Goal: Transaction & Acquisition: Purchase product/service

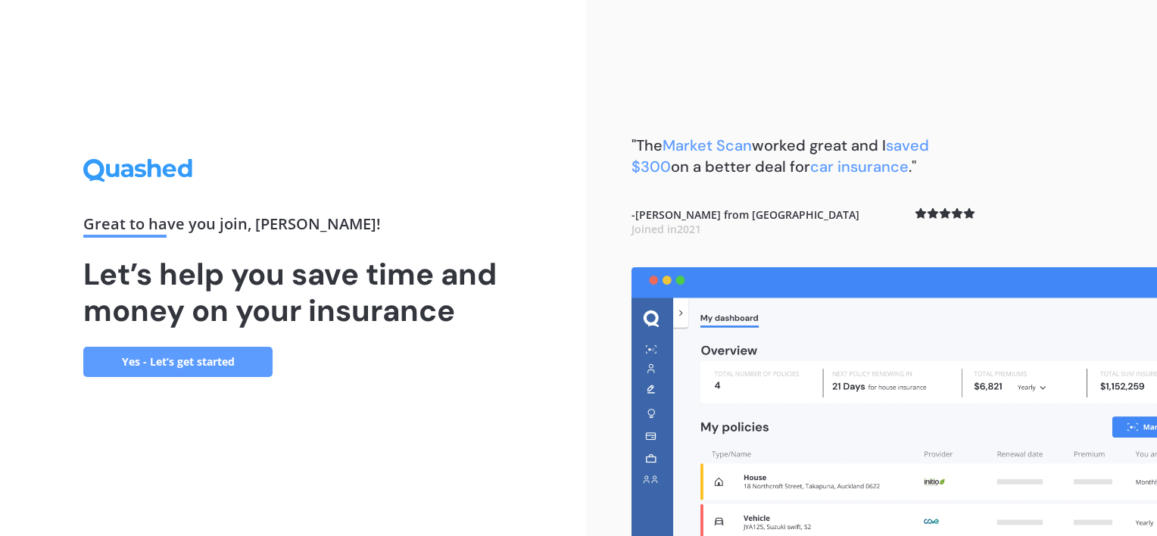
click at [196, 364] on link "Yes - Let’s get started" at bounding box center [177, 362] width 189 height 30
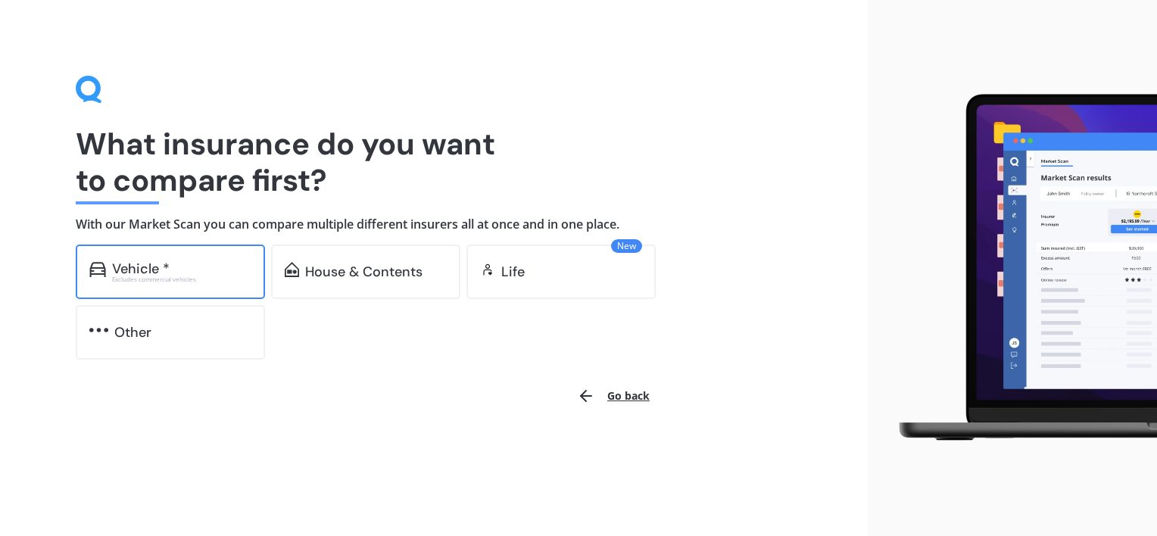
click at [147, 273] on div "Vehicle *" at bounding box center [141, 268] width 58 height 15
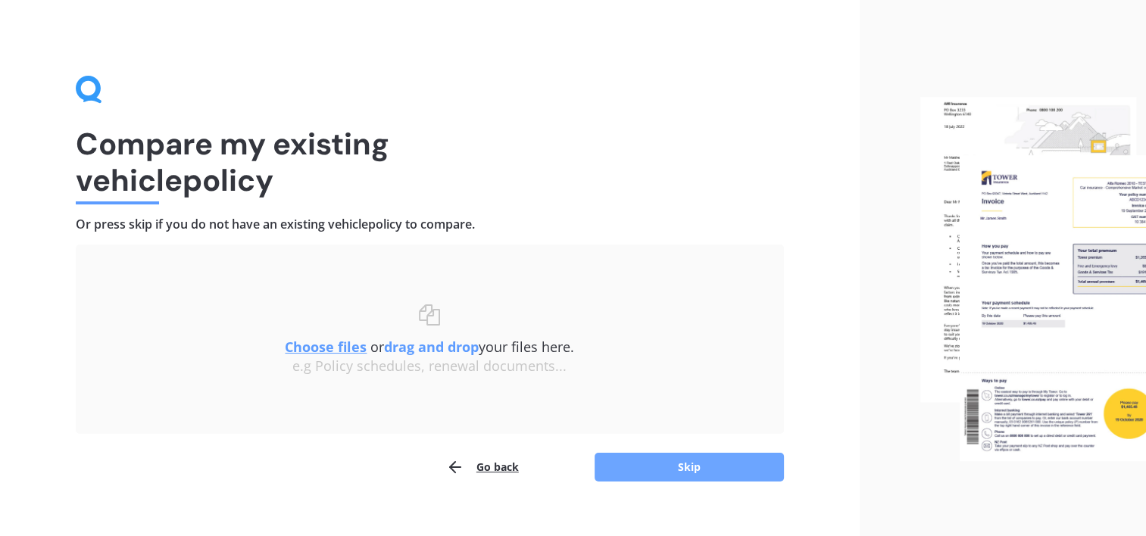
click at [697, 476] on button "Skip" at bounding box center [688, 467] width 189 height 29
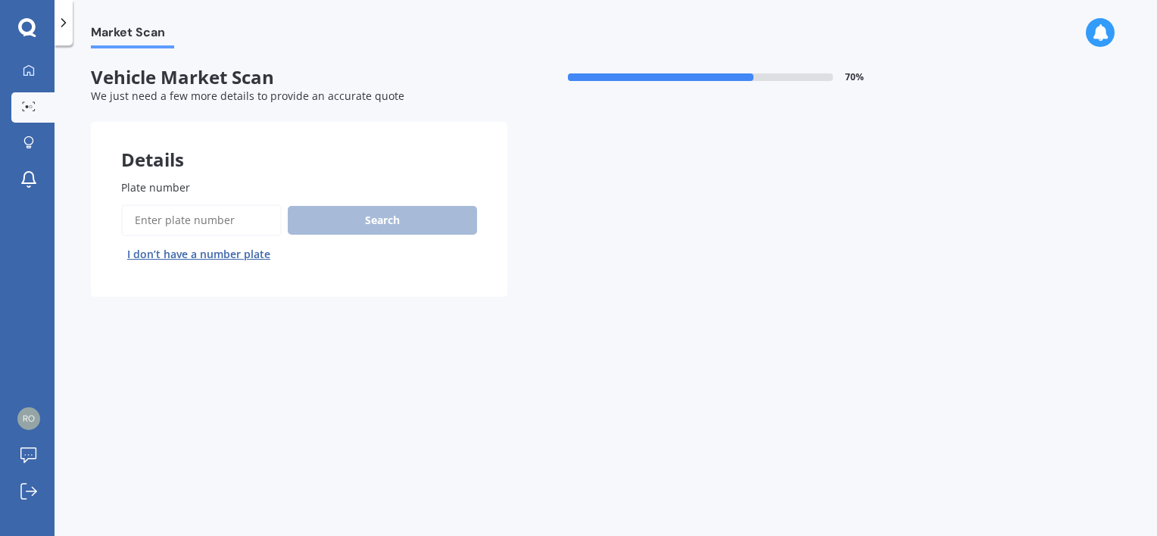
click at [218, 220] on input "Plate number" at bounding box center [201, 220] width 161 height 32
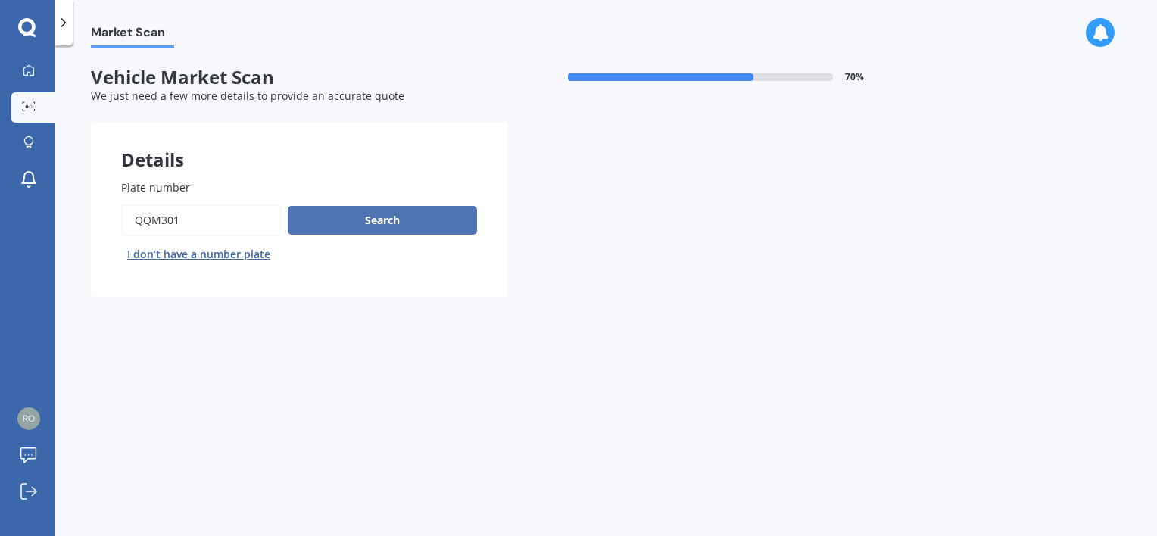
type input "QQM301"
click at [410, 226] on button "Search" at bounding box center [382, 220] width 189 height 29
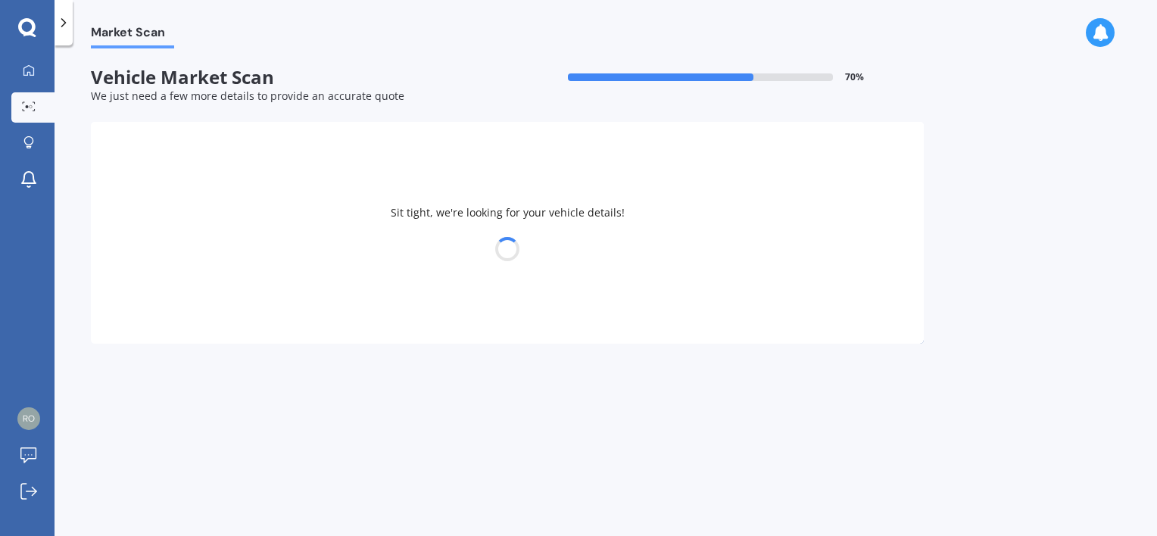
select select "HYUNDAI"
select select "KONA"
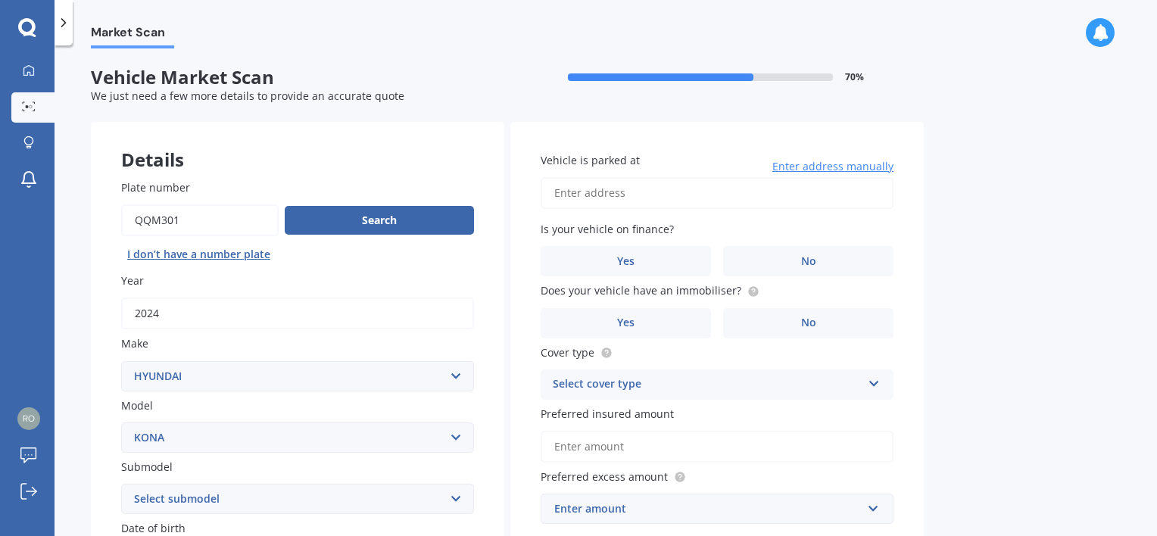
scroll to position [76, 0]
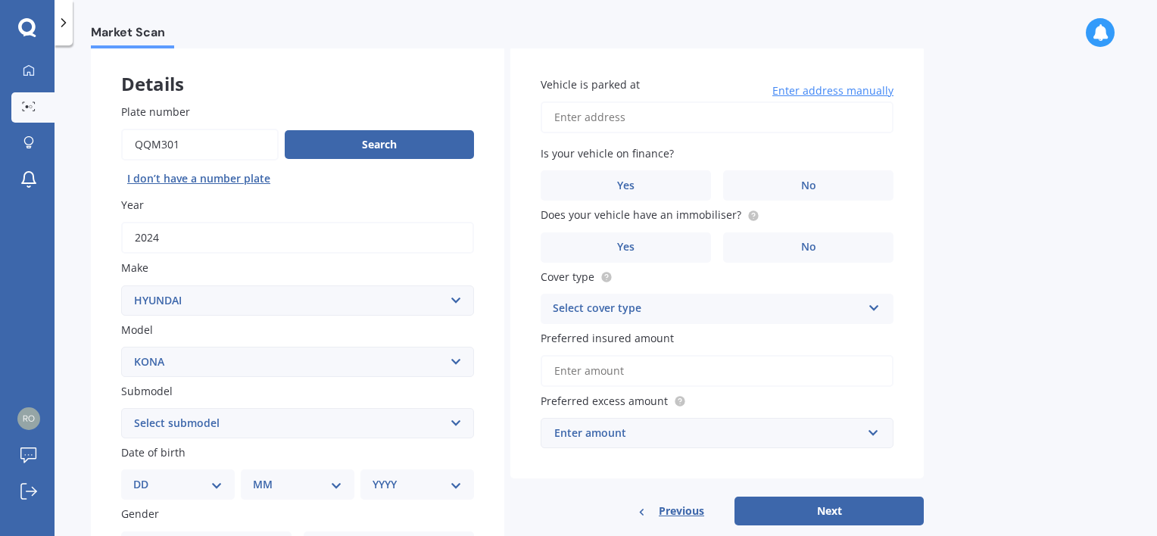
click at [607, 117] on input "Vehicle is parked at" at bounding box center [717, 117] width 353 height 32
type input "[STREET_ADDRESS]"
click at [840, 191] on label "No" at bounding box center [808, 185] width 170 height 30
click at [0, 0] on input "No" at bounding box center [0, 0] width 0 height 0
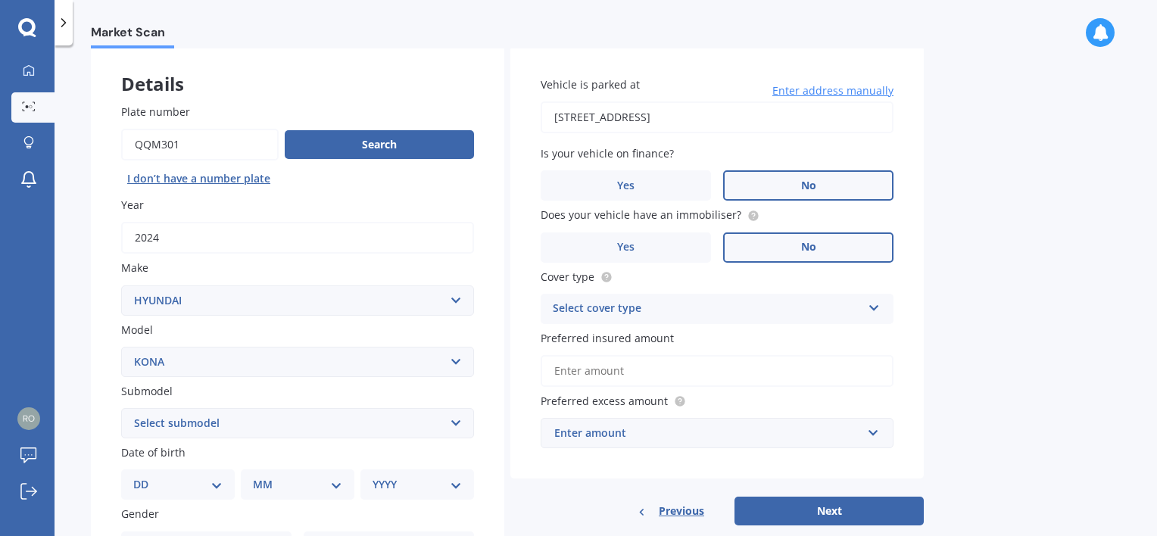
click at [818, 243] on label "No" at bounding box center [808, 247] width 170 height 30
click at [0, 0] on input "No" at bounding box center [0, 0] width 0 height 0
click at [872, 304] on icon at bounding box center [874, 305] width 13 height 11
click at [609, 339] on span "Comprehensive" at bounding box center [594, 338] width 80 height 14
click at [686, 369] on input "Preferred insured amount" at bounding box center [717, 371] width 353 height 32
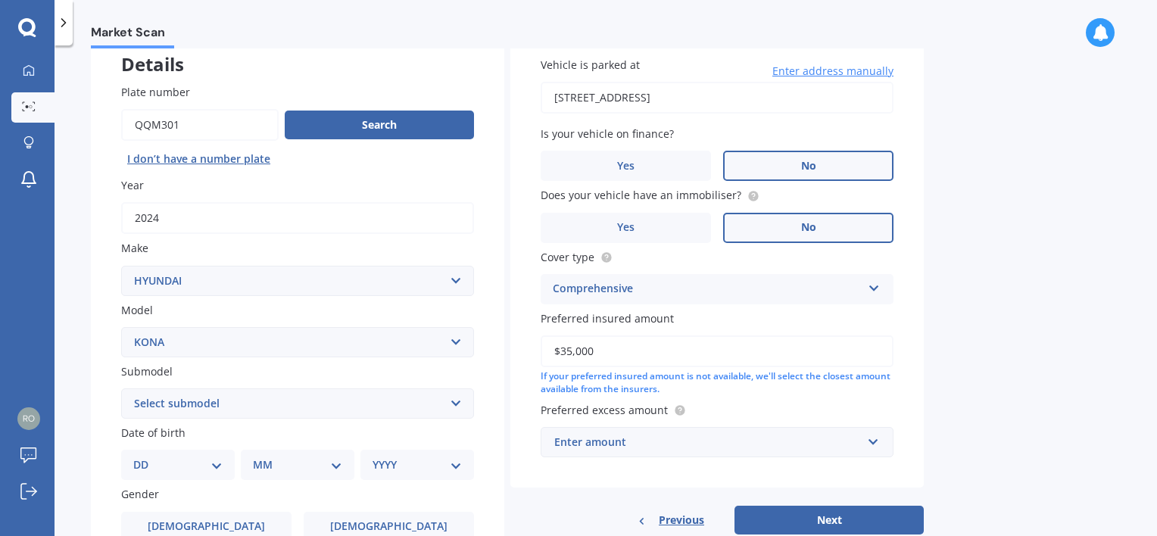
scroll to position [151, 0]
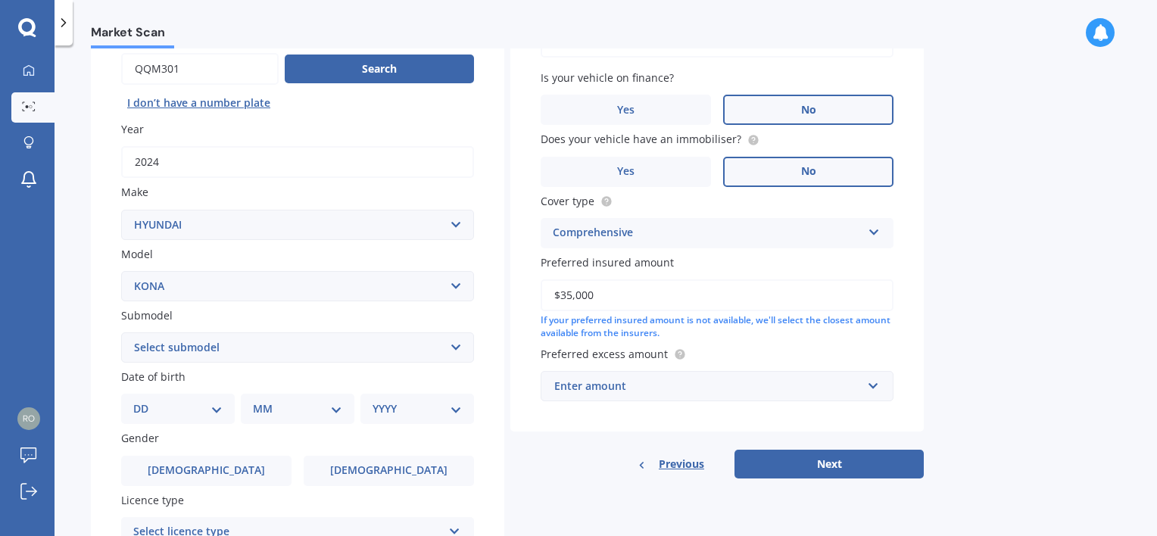
type input "$35,000"
click at [875, 385] on input "text" at bounding box center [711, 386] width 339 height 29
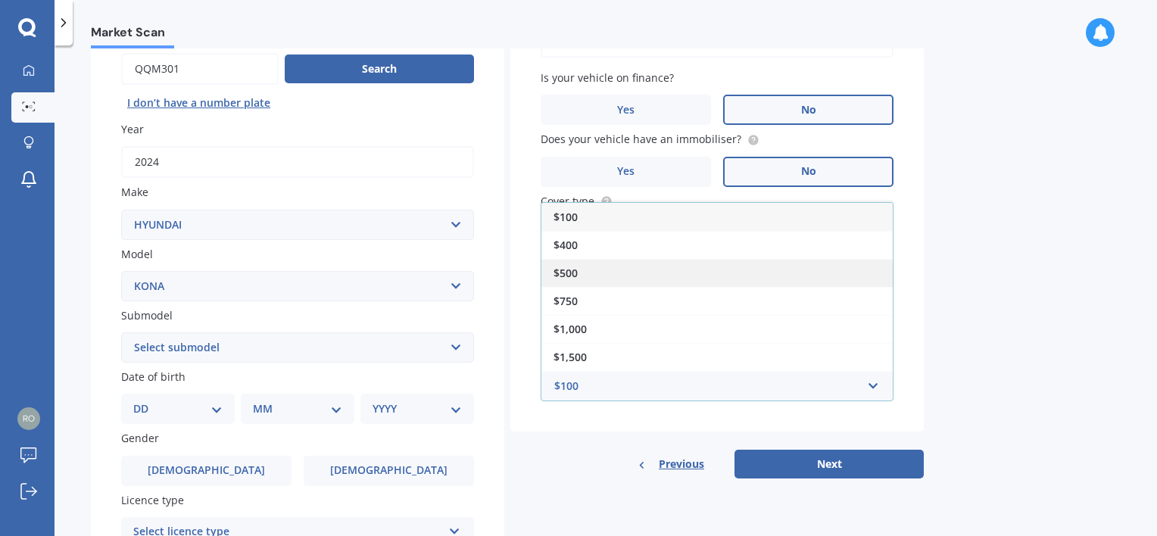
click at [559, 269] on span "$500" at bounding box center [566, 273] width 24 height 14
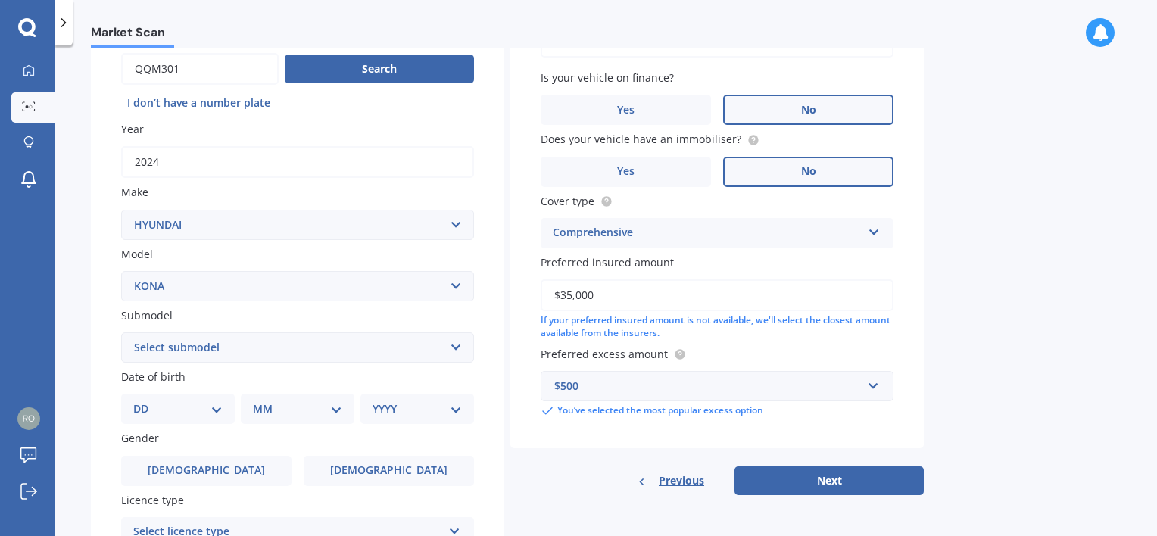
click at [233, 344] on select "Select submodel 1.6 HYBRID Elite 2W 1.6 Hybrid Limited N 1.6 Turbo AWD 2.0 2WD …" at bounding box center [297, 347] width 353 height 30
select select "2.0 2WD"
click at [121, 332] on select "Select submodel 1.6 HYBRID Elite 2W 1.6 Hybrid Limited N 1.6 Turbo AWD 2.0 2WD …" at bounding box center [297, 347] width 353 height 30
click at [163, 399] on div "DD 01 02 03 04 05 06 07 08 09 10 11 12 13 14 15 16 17 18 19 20 21 22 23 24 25 2…" at bounding box center [178, 409] width 114 height 30
click at [159, 405] on select "DD 01 02 03 04 05 06 07 08 09 10 11 12 13 14 15 16 17 18 19 20 21 22 23 24 25 2…" at bounding box center [177, 409] width 89 height 17
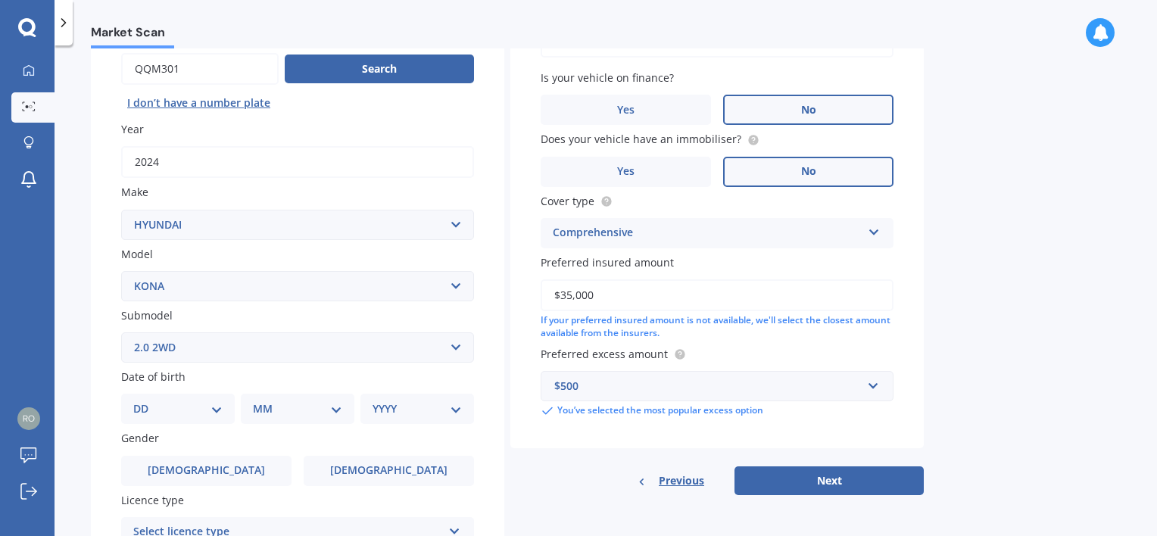
select select "23"
click at [145, 401] on select "DD 01 02 03 04 05 06 07 08 09 10 11 12 13 14 15 16 17 18 19 20 21 22 23 24 25 2…" at bounding box center [177, 409] width 89 height 17
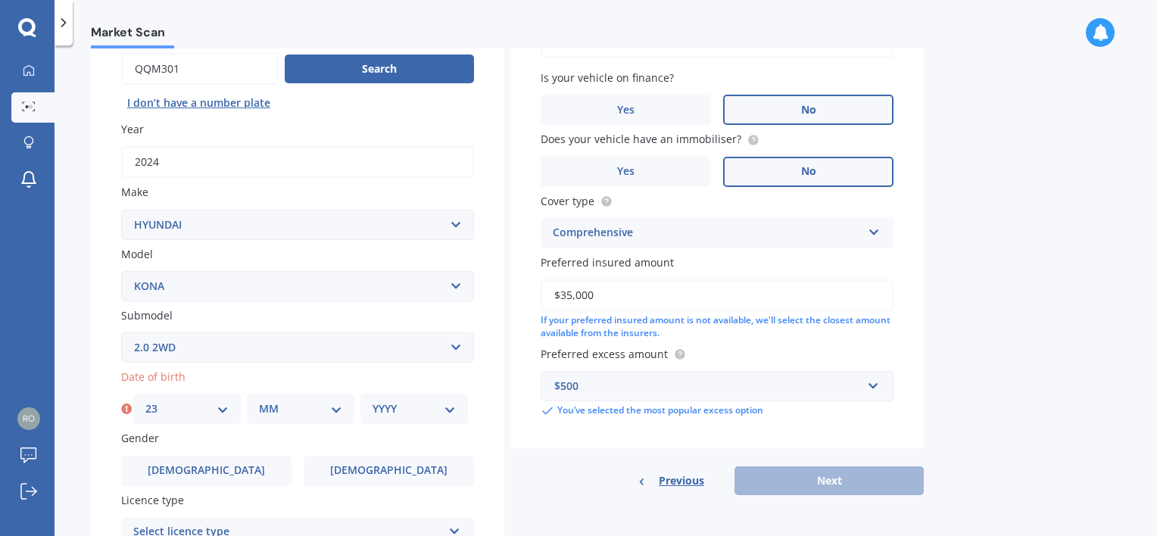
click at [336, 406] on select "MM 01 02 03 04 05 06 07 08 09 10 11 12" at bounding box center [300, 409] width 83 height 17
select select "03"
click at [259, 401] on select "MM 01 02 03 04 05 06 07 08 09 10 11 12" at bounding box center [300, 409] width 83 height 17
click at [454, 404] on select "YYYY 2025 2024 2023 2022 2021 2020 2019 2018 2017 2016 2015 2014 2013 2012 2011…" at bounding box center [414, 409] width 83 height 17
select select "1948"
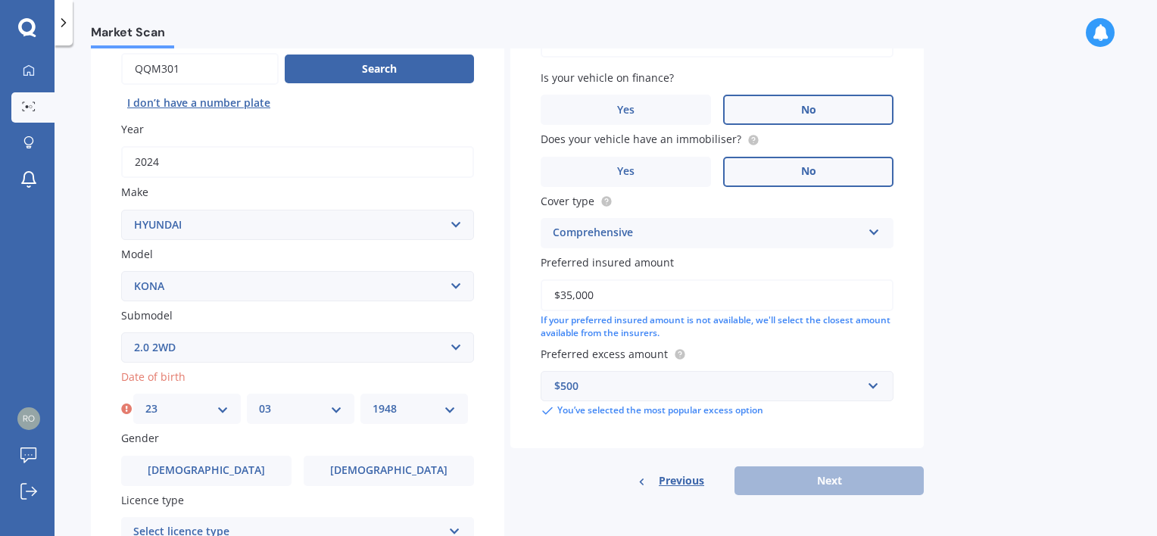
click at [373, 401] on select "YYYY 2025 2024 2023 2022 2021 2020 2019 2018 2017 2016 2015 2014 2013 2012 2011…" at bounding box center [414, 409] width 83 height 17
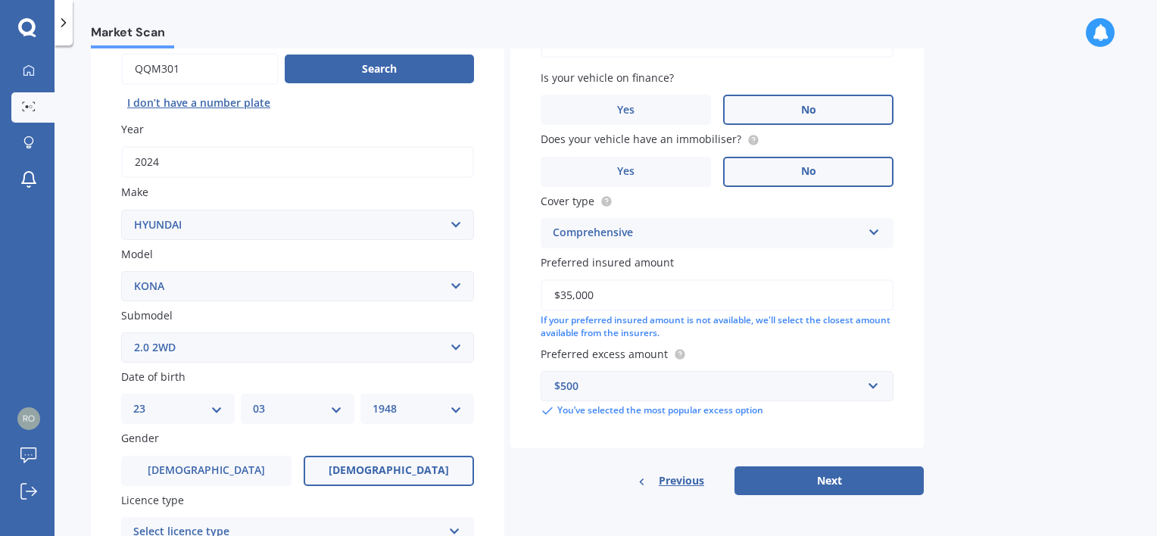
click at [395, 470] on span "[DEMOGRAPHIC_DATA]" at bounding box center [389, 470] width 120 height 13
click at [0, 0] on input "[DEMOGRAPHIC_DATA]" at bounding box center [0, 0] width 0 height 0
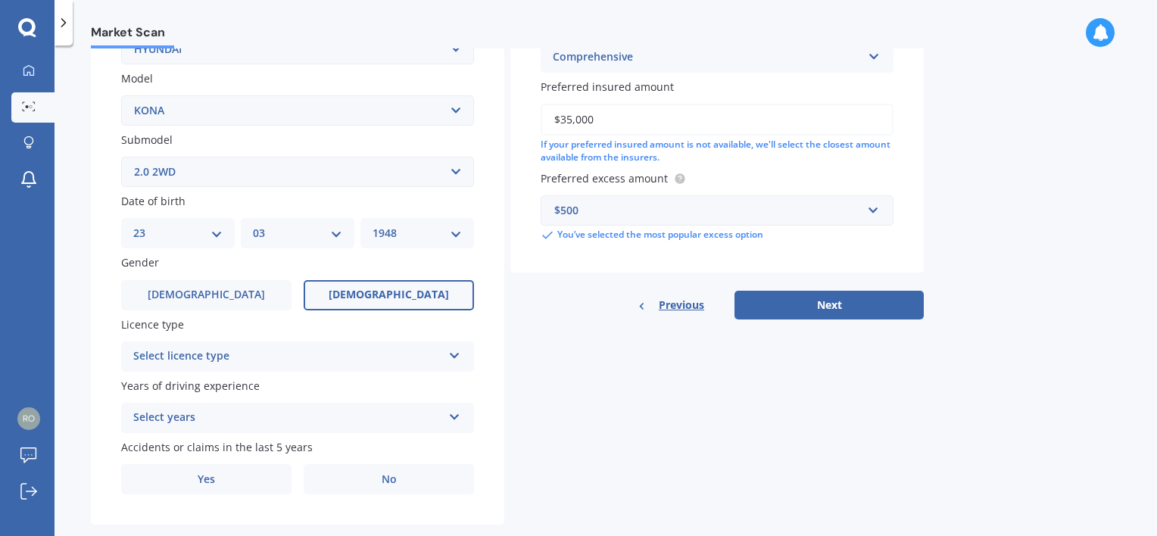
scroll to position [355, 0]
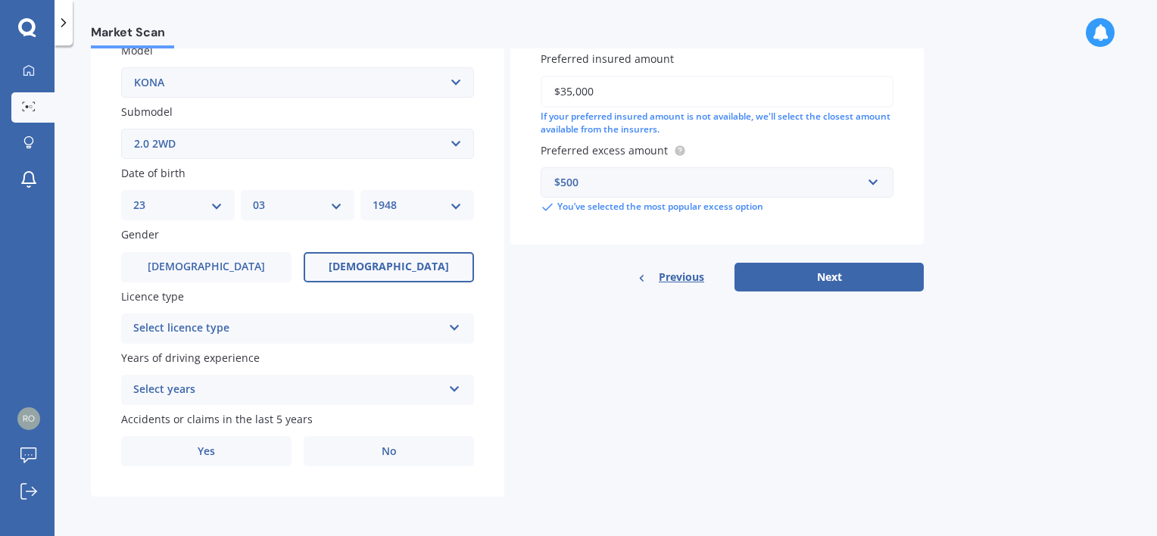
click at [457, 327] on icon at bounding box center [454, 325] width 13 height 11
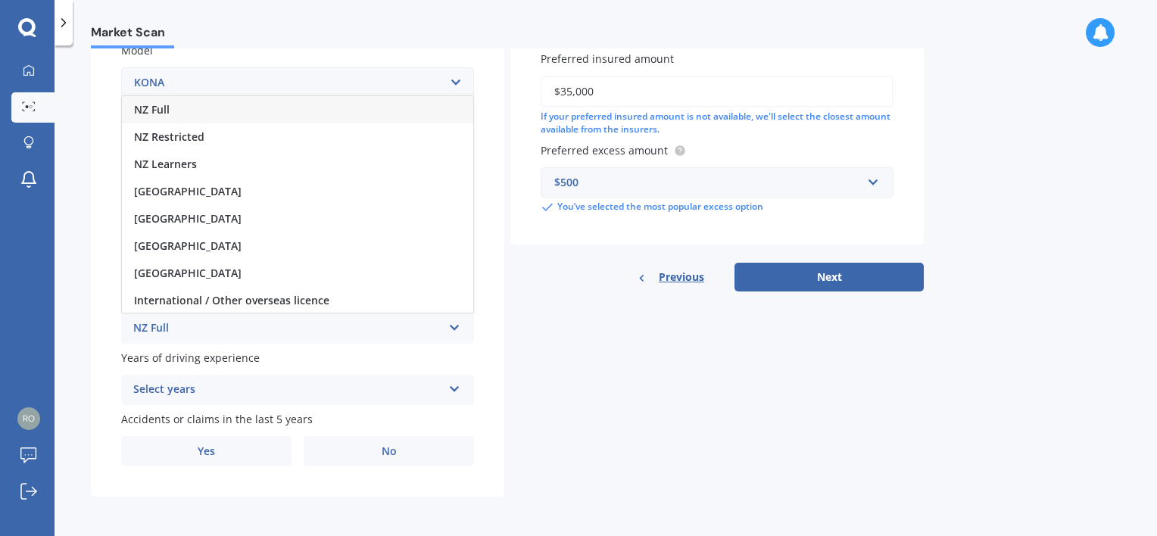
click at [212, 113] on div "NZ Full" at bounding box center [297, 109] width 351 height 27
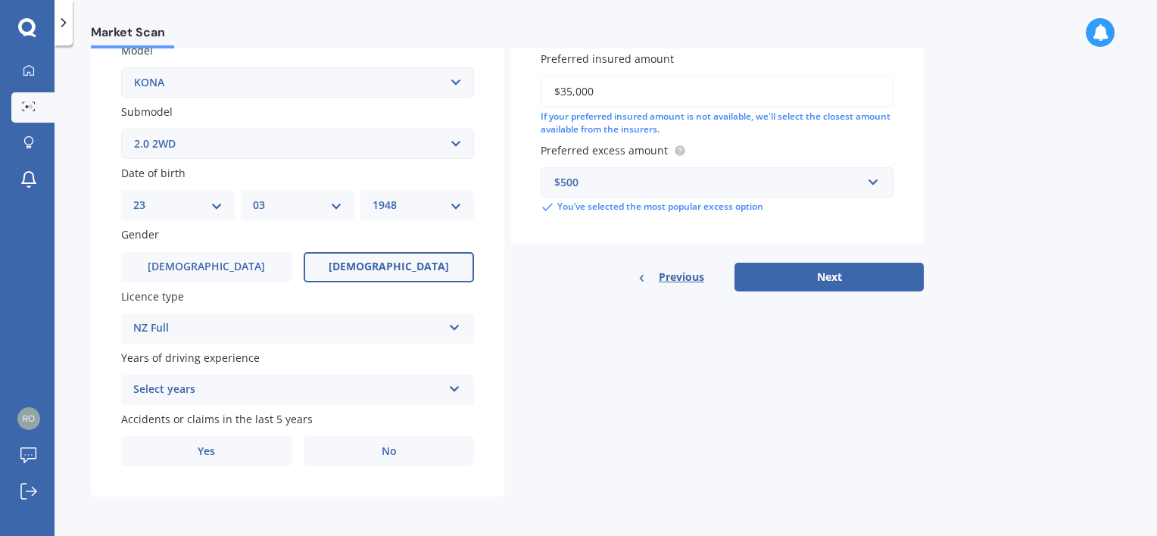
click at [454, 388] on icon at bounding box center [454, 386] width 13 height 11
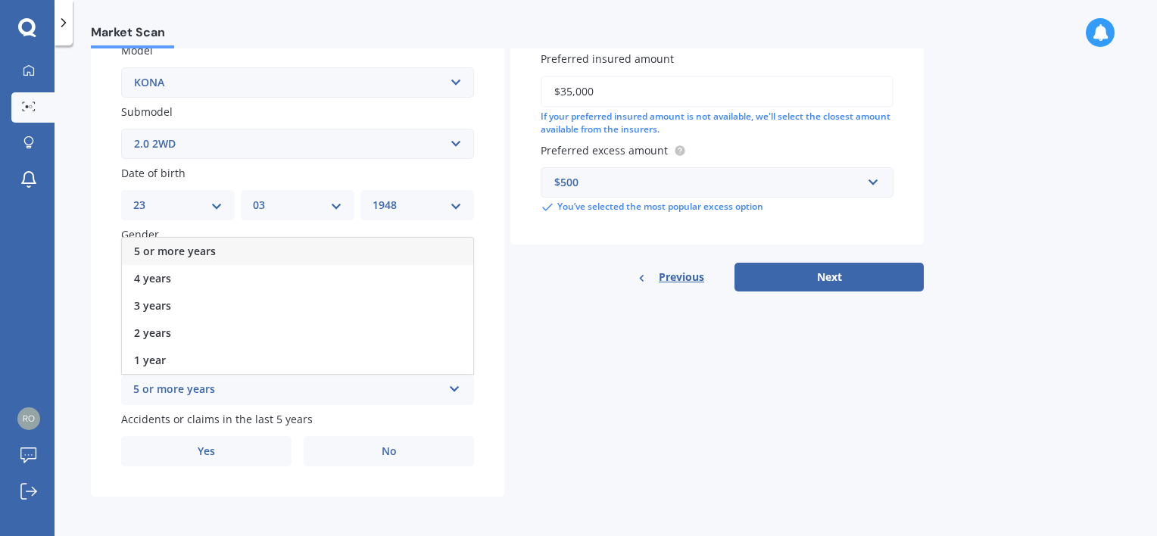
click at [302, 244] on div "5 or more years" at bounding box center [297, 251] width 351 height 27
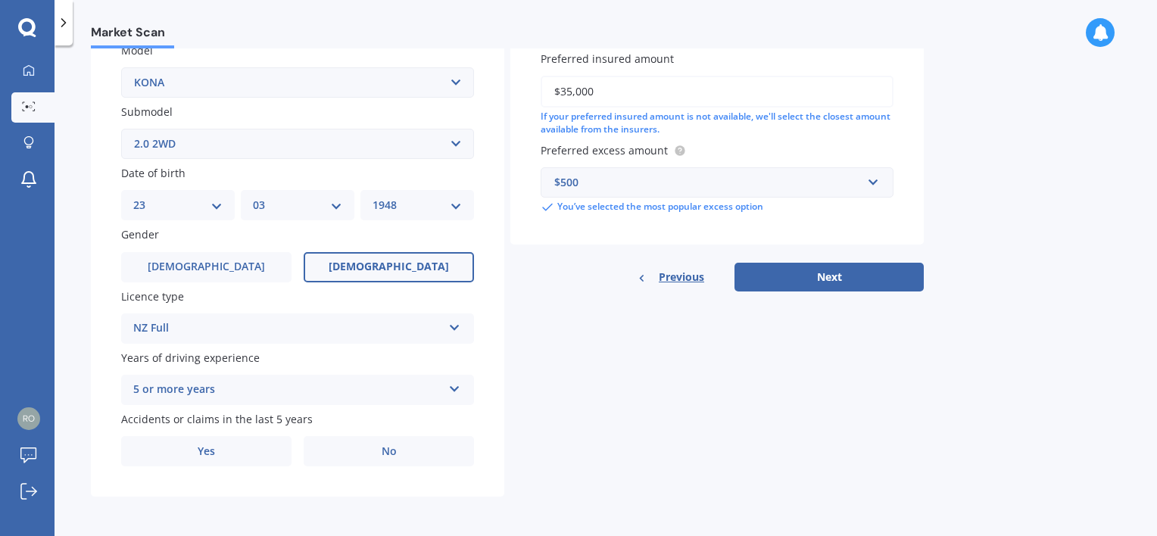
click at [451, 385] on icon at bounding box center [454, 386] width 13 height 11
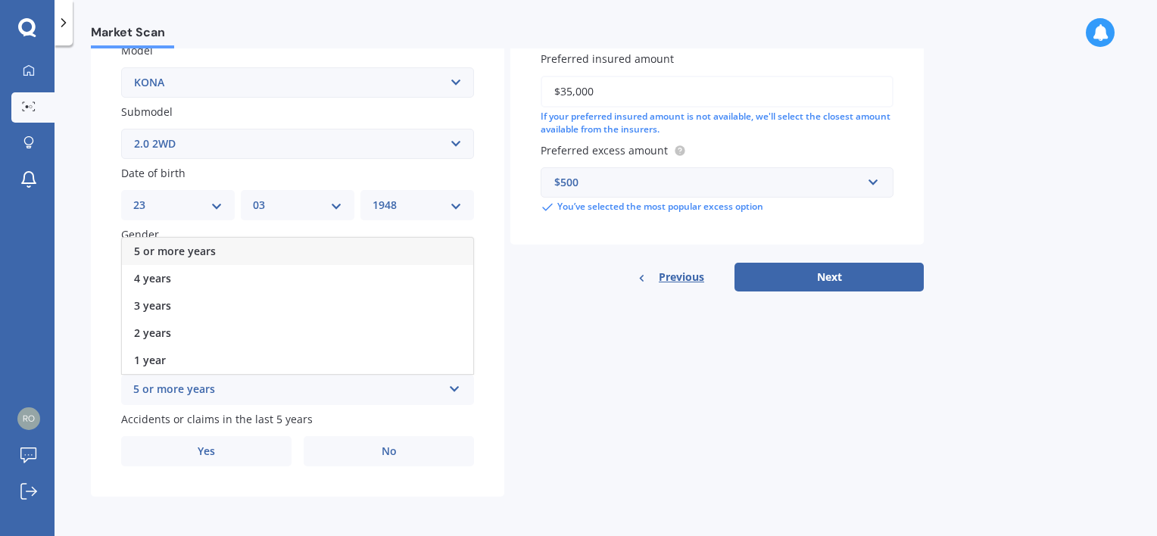
click at [186, 252] on span "5 or more years" at bounding box center [175, 251] width 82 height 14
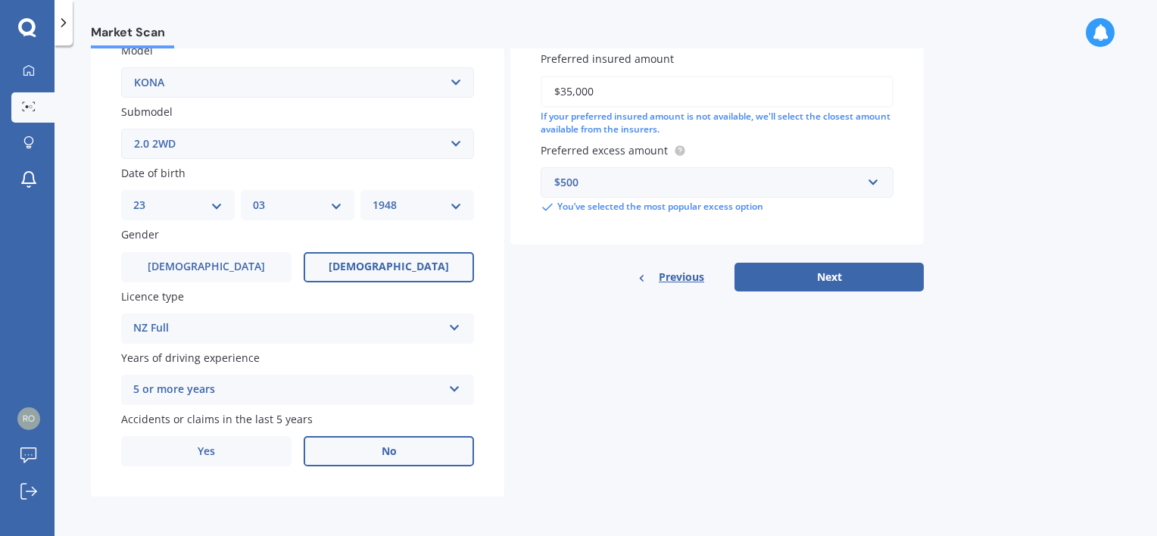
click at [388, 452] on span "No" at bounding box center [389, 451] width 15 height 13
click at [0, 0] on input "No" at bounding box center [0, 0] width 0 height 0
click at [828, 272] on button "Next" at bounding box center [829, 277] width 189 height 29
select select "23"
select select "03"
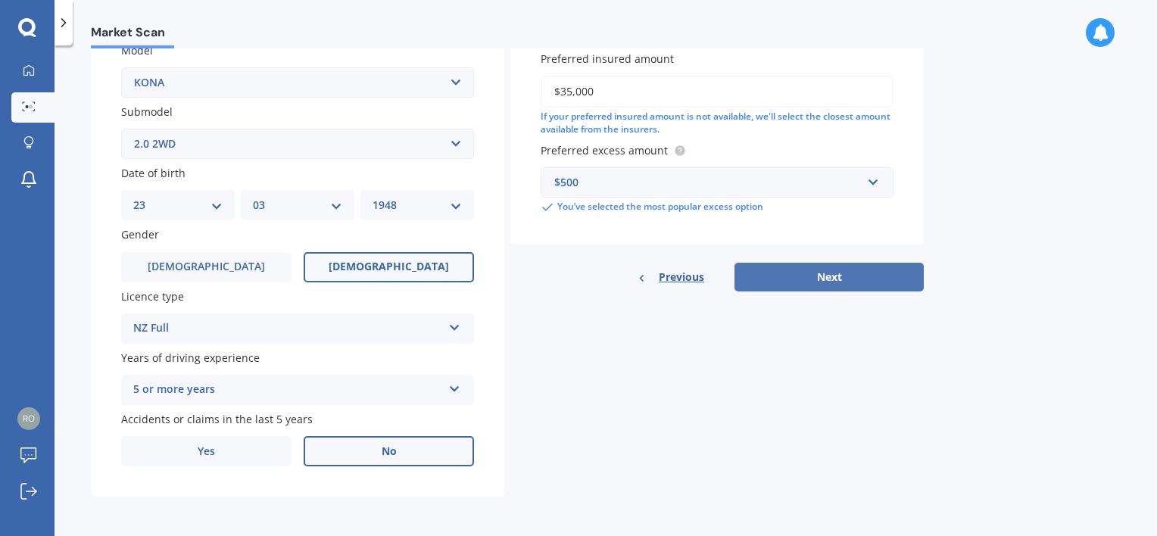
select select "1948"
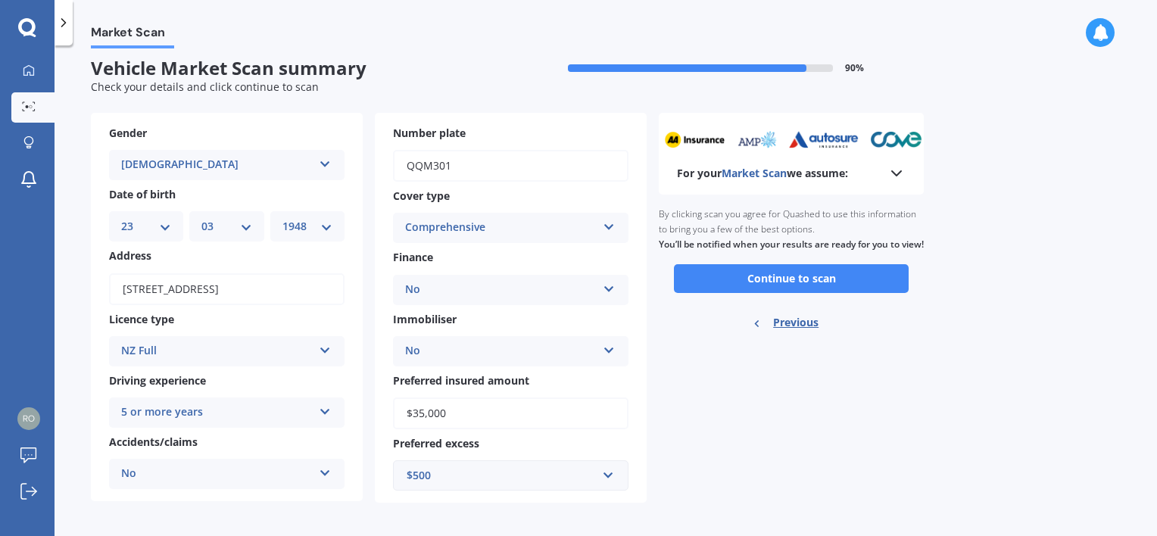
scroll to position [15, 0]
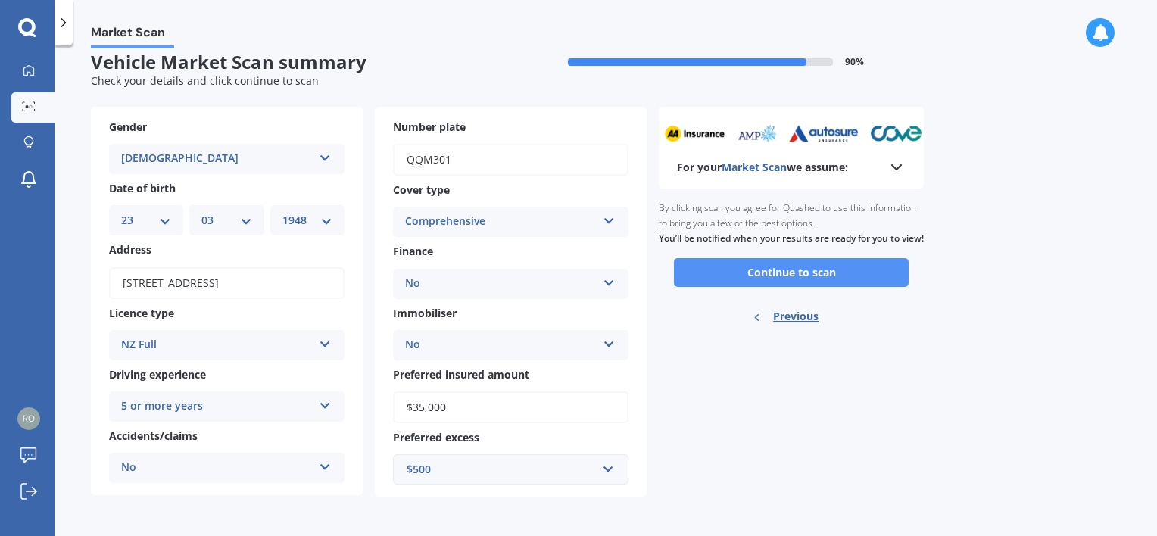
click at [781, 282] on button "Continue to scan" at bounding box center [791, 272] width 235 height 29
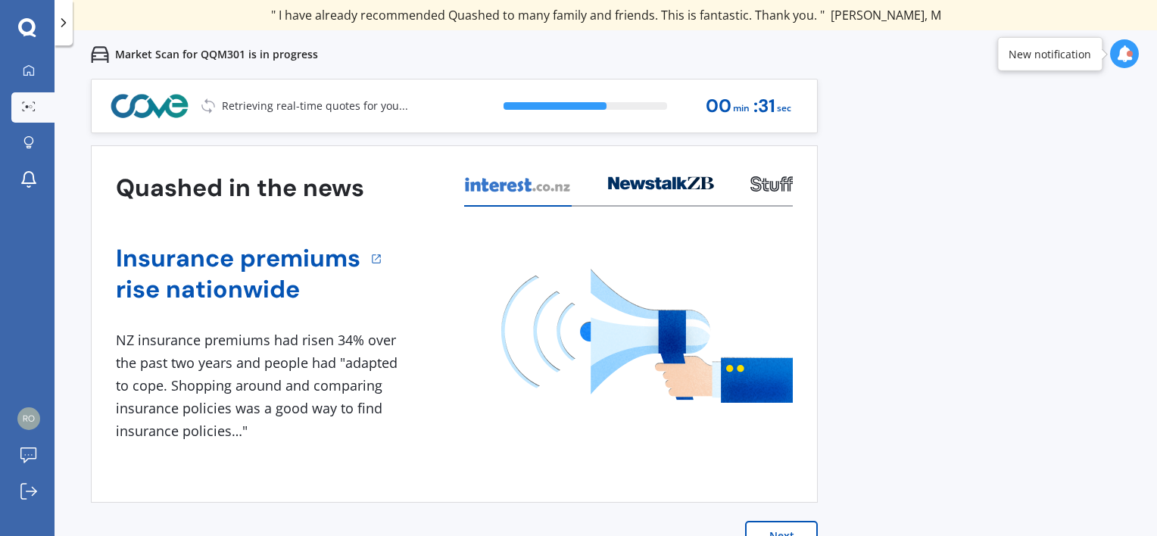
drag, startPoint x: 1156, startPoint y: 510, endPoint x: 1156, endPoint y: 526, distance: 16.7
click at [1156, 526] on div "Previous 80,000+ [DEMOGRAPHIC_DATA] consumers have signed up to shop and save t…" at bounding box center [606, 347] width 1103 height 536
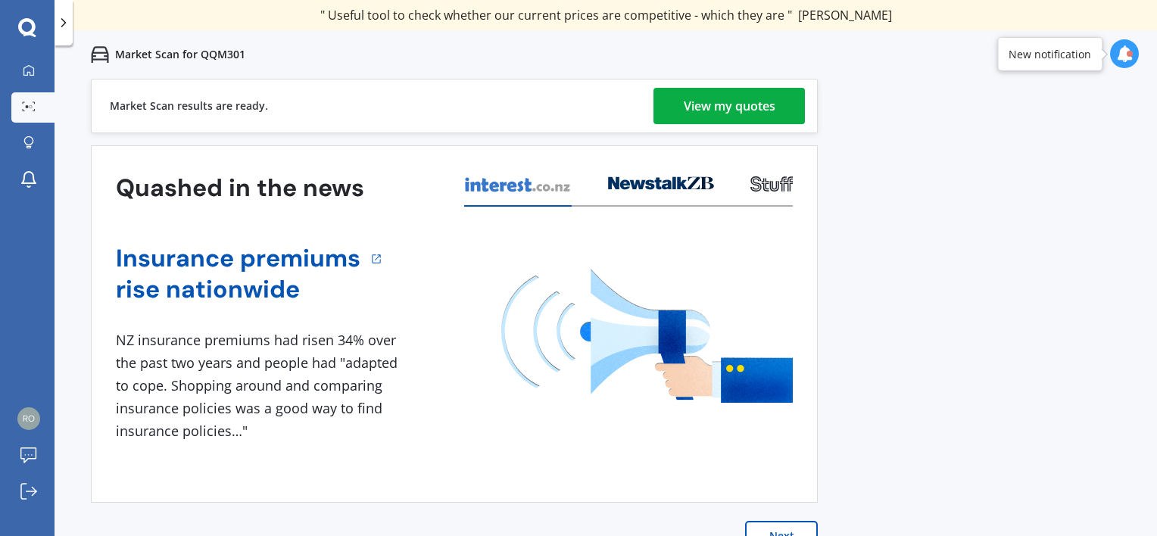
click at [694, 106] on div "View my quotes" at bounding box center [730, 106] width 92 height 36
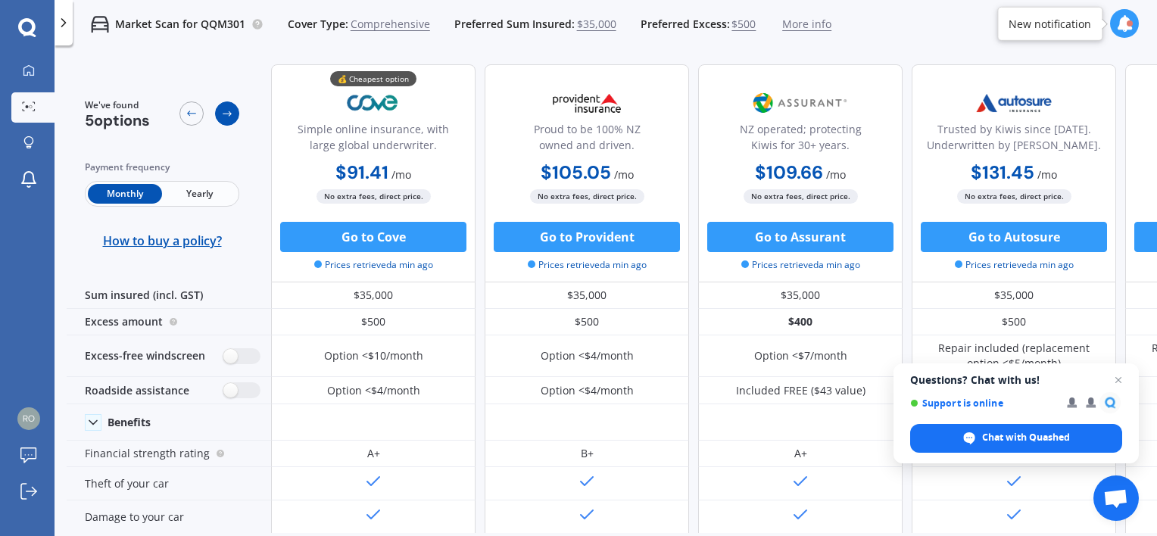
click at [228, 114] on icon at bounding box center [227, 113] width 9 height 5
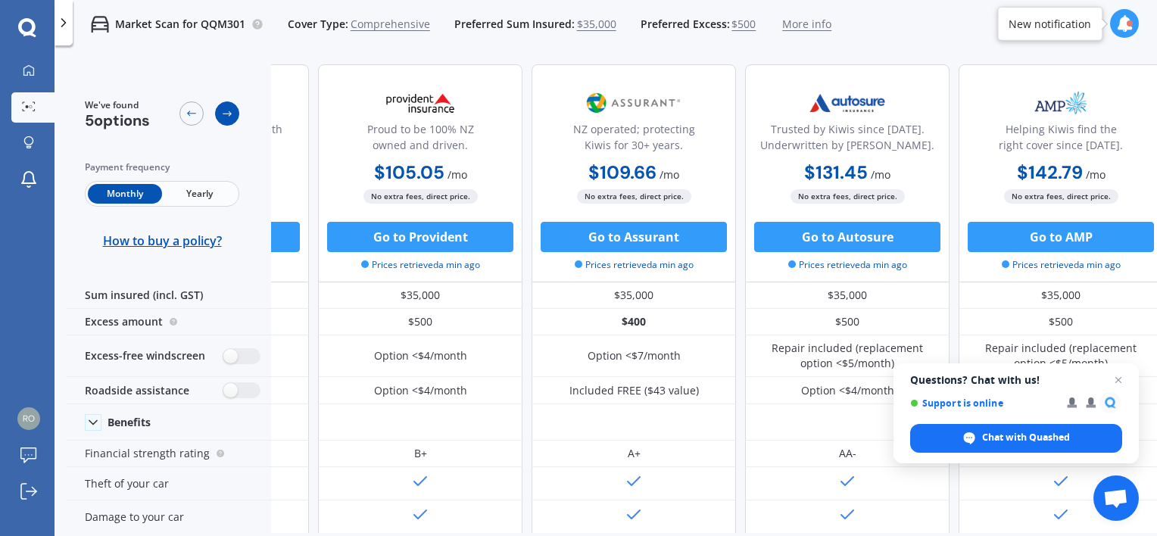
scroll to position [0, 179]
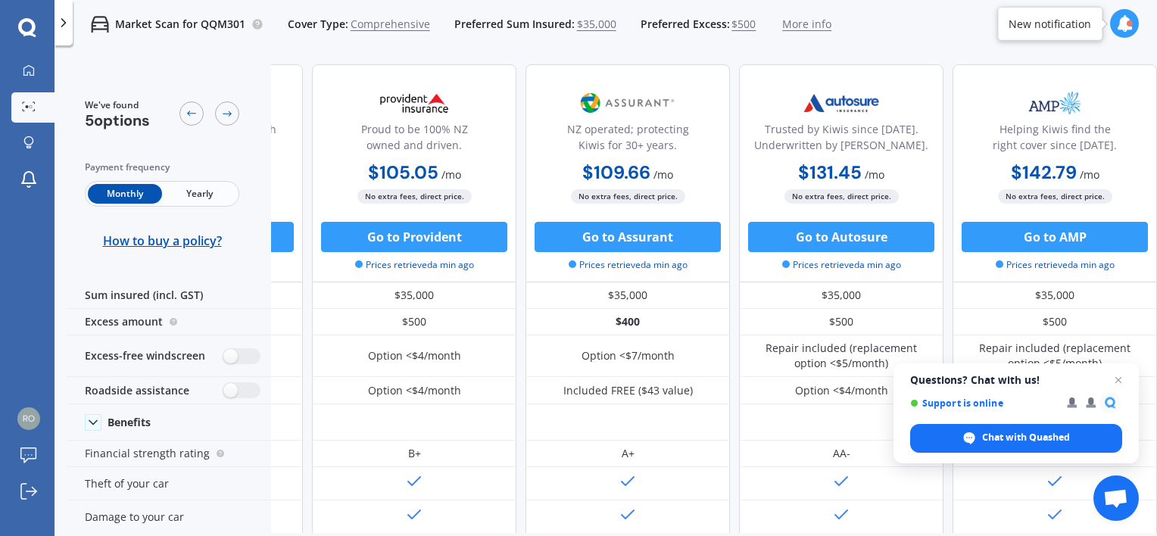
click at [281, 192] on div "No extra fees, direct price." at bounding box center [200, 196] width 204 height 15
click at [197, 117] on icon at bounding box center [192, 114] width 12 height 12
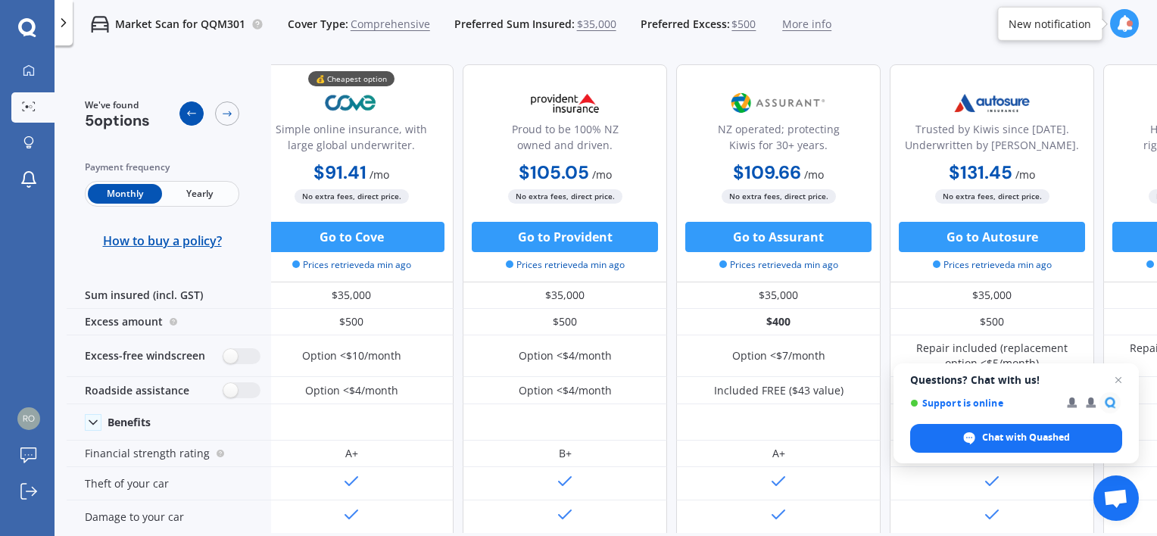
scroll to position [0, 0]
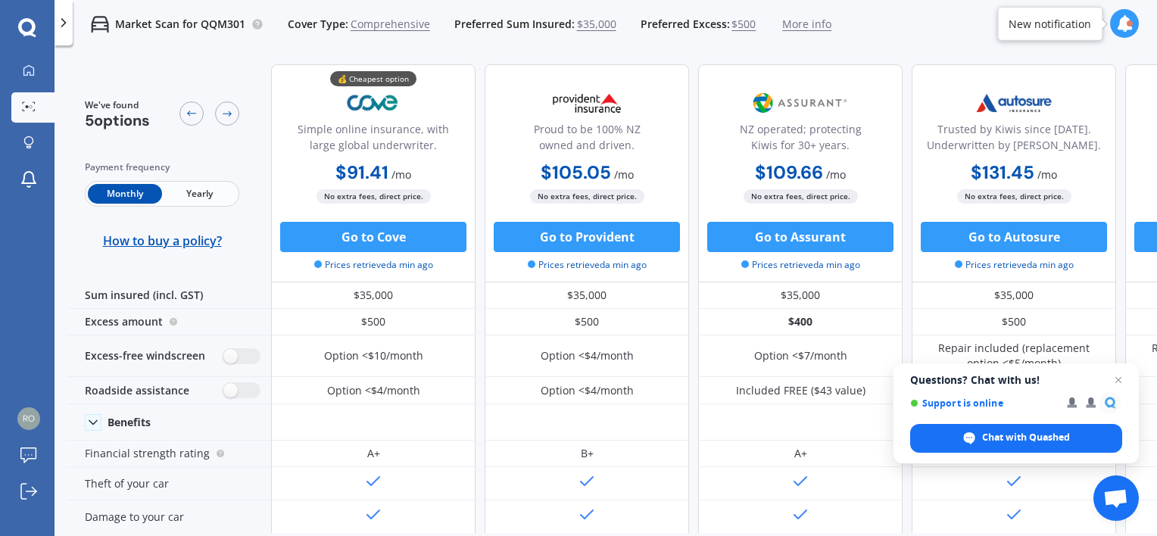
click at [318, 177] on div "$91.41 / mo $988.46 / yr $91.41 / mo" at bounding box center [373, 174] width 204 height 30
click at [1120, 379] on span "Close chat" at bounding box center [1118, 380] width 19 height 19
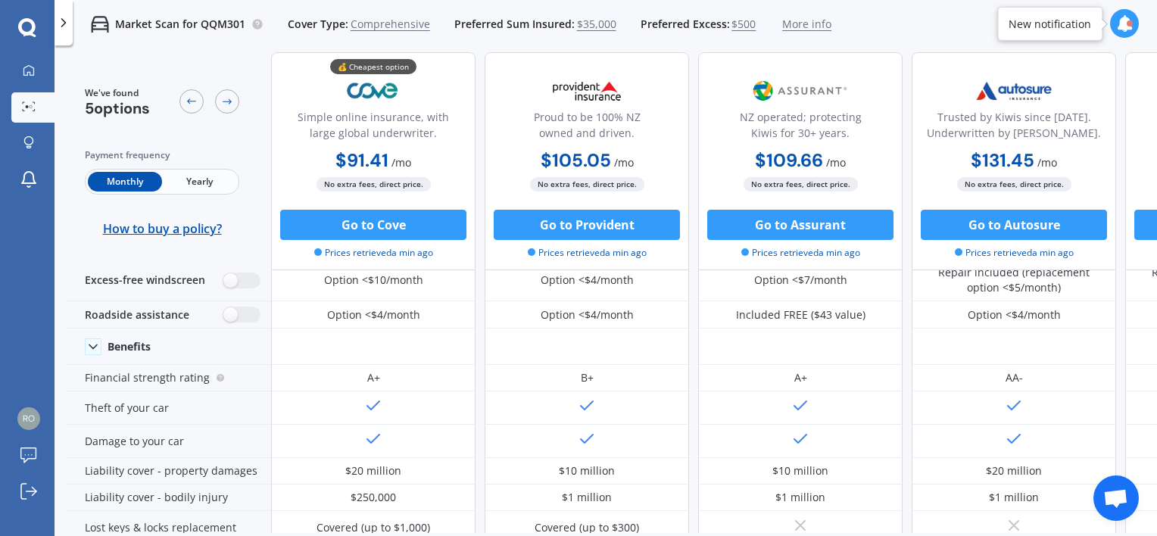
scroll to position [2, 0]
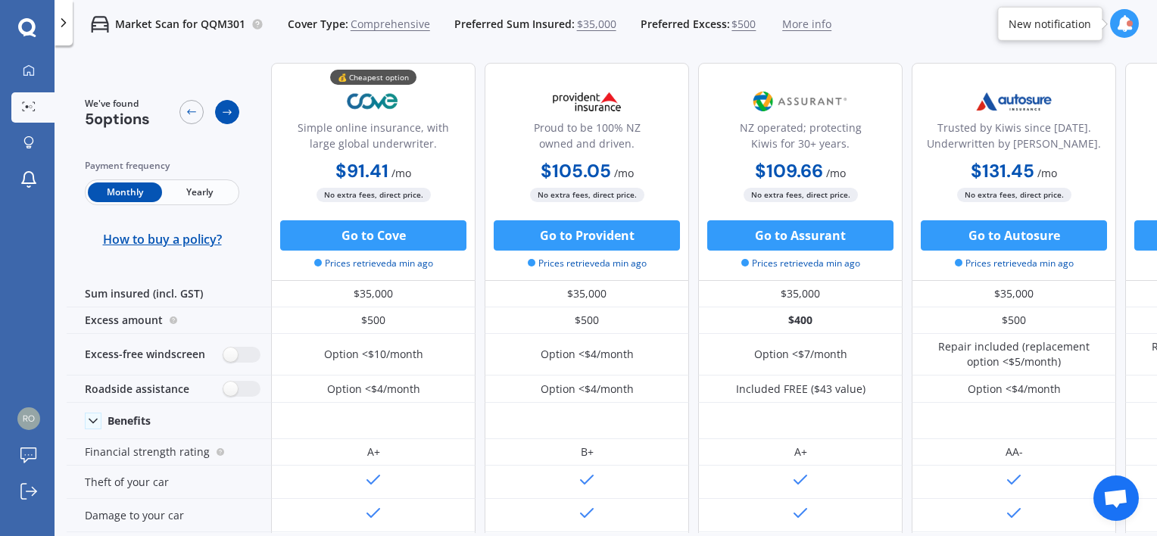
click at [227, 111] on icon at bounding box center [227, 112] width 12 height 12
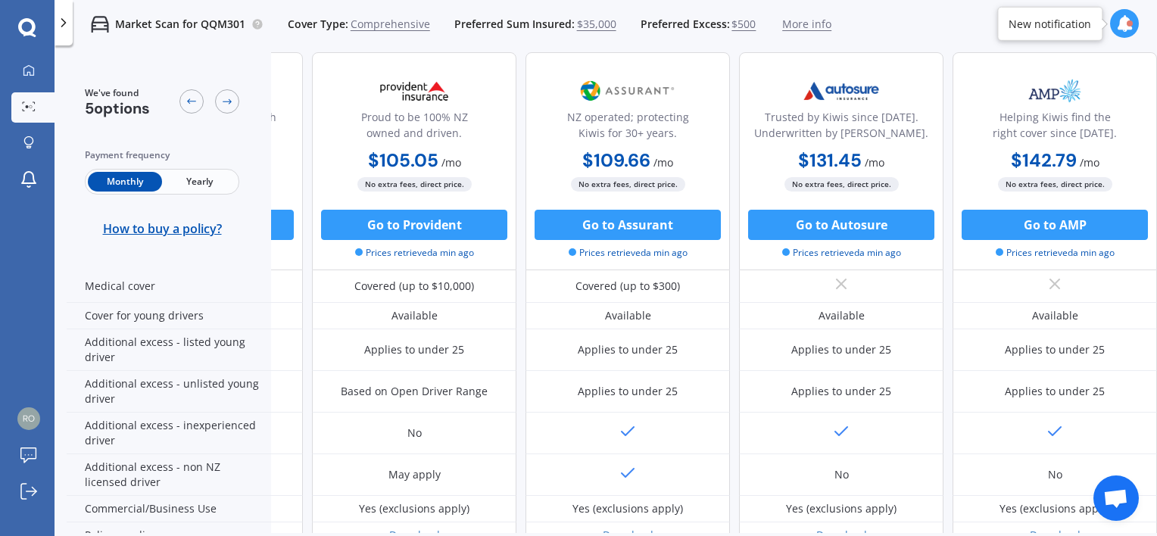
scroll to position [834, 179]
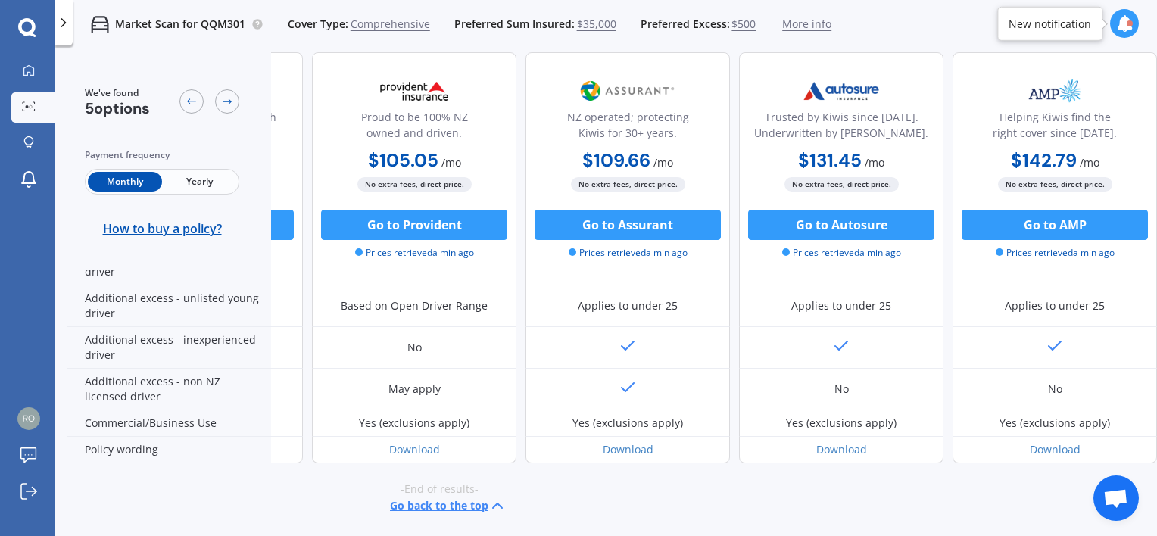
click at [437, 500] on button "Go back to the top" at bounding box center [448, 506] width 117 height 18
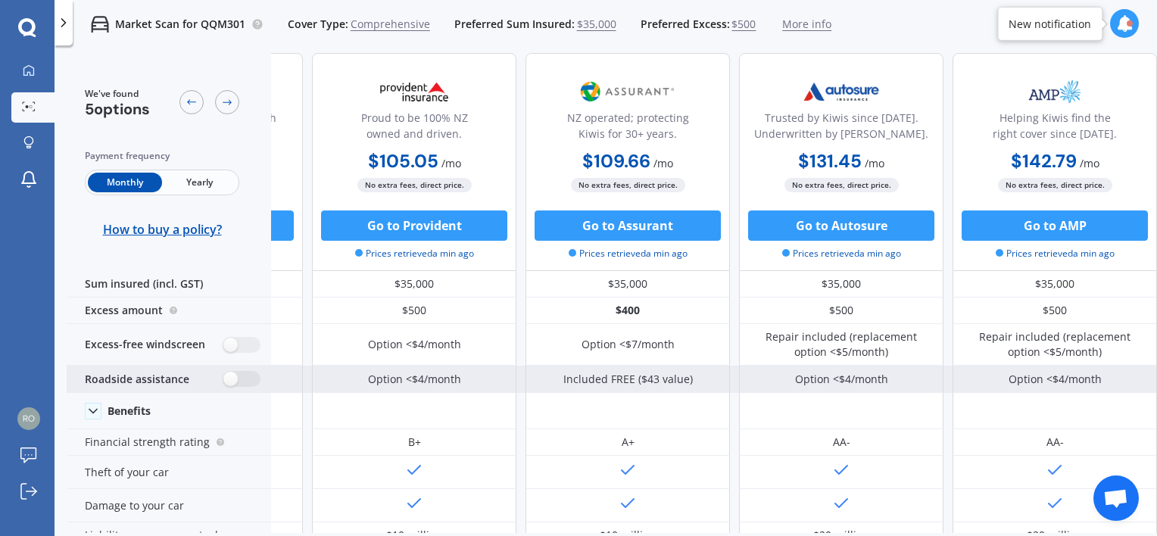
scroll to position [0, 179]
